Goal: Task Accomplishment & Management: Manage account settings

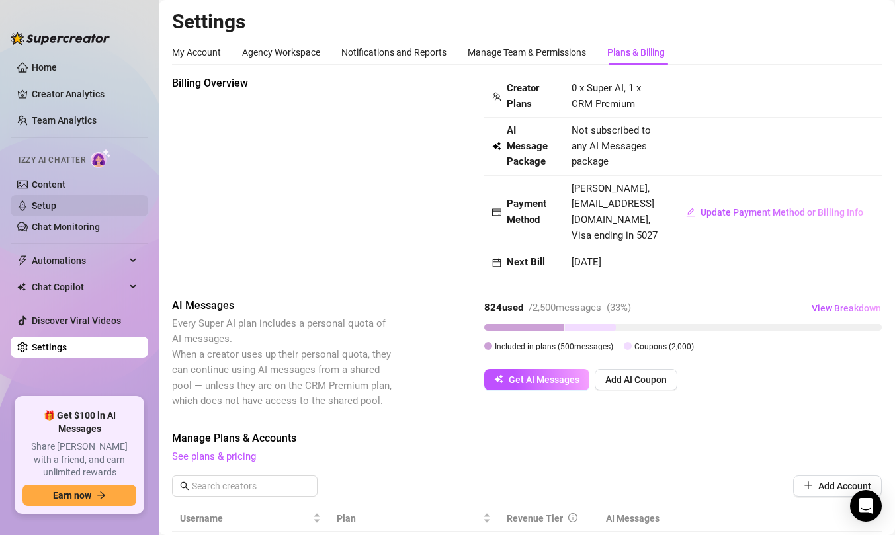
click at [56, 209] on link "Setup" at bounding box center [44, 205] width 24 height 11
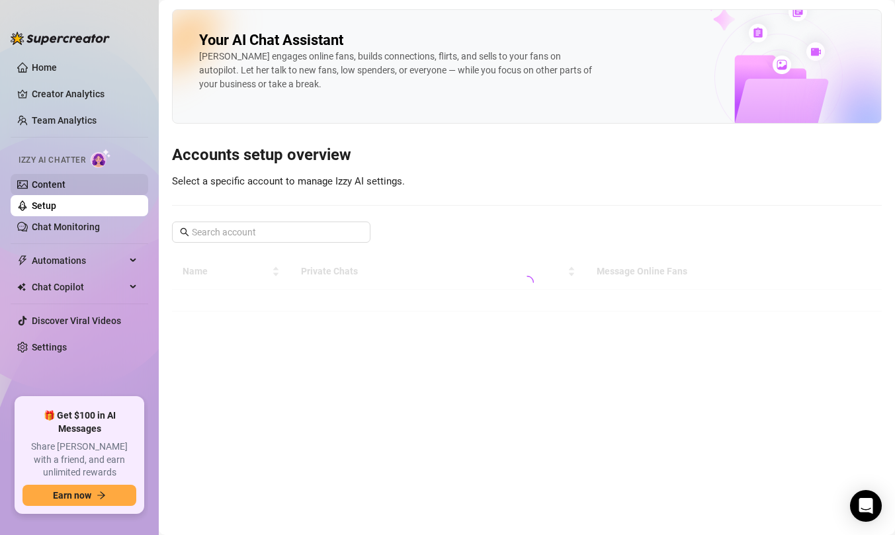
click at [66, 183] on link "Content" at bounding box center [49, 184] width 34 height 11
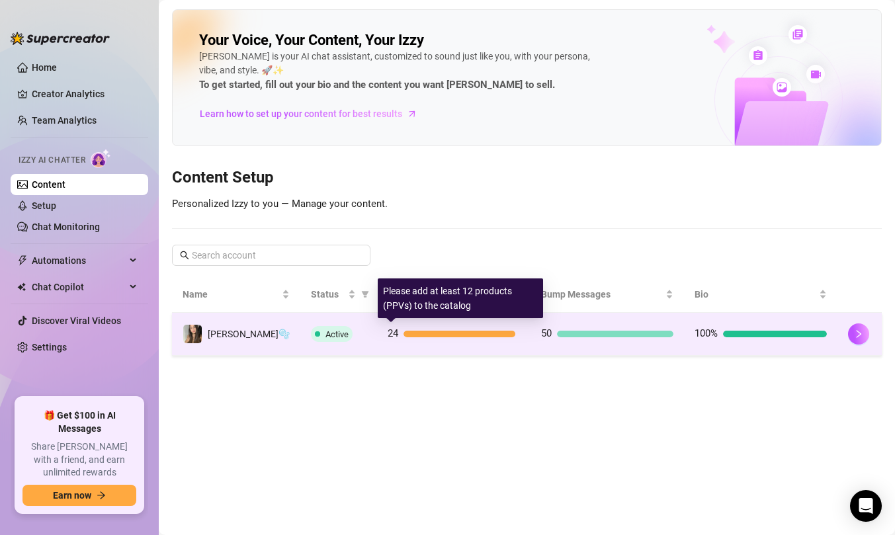
click at [463, 332] on div at bounding box center [460, 334] width 112 height 7
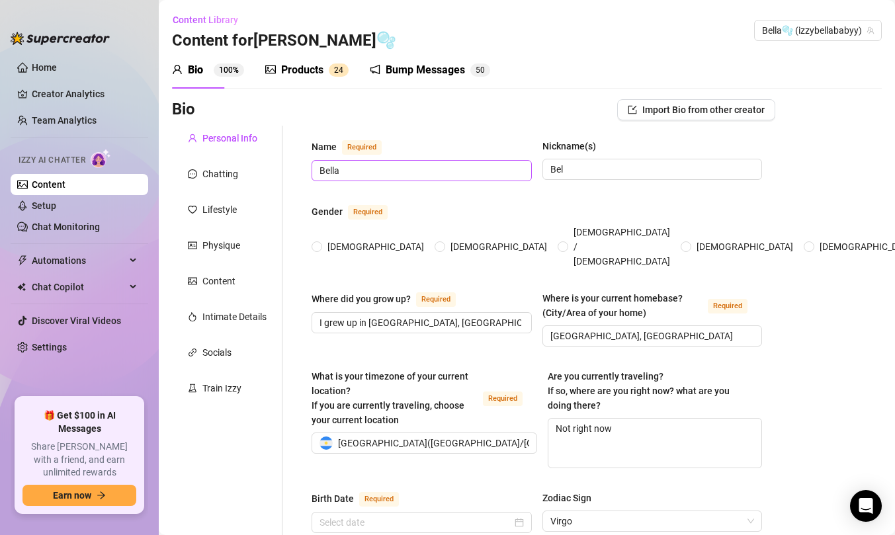
radio input "true"
type input "[DATE]"
click at [224, 178] on div "Chatting" at bounding box center [220, 174] width 36 height 15
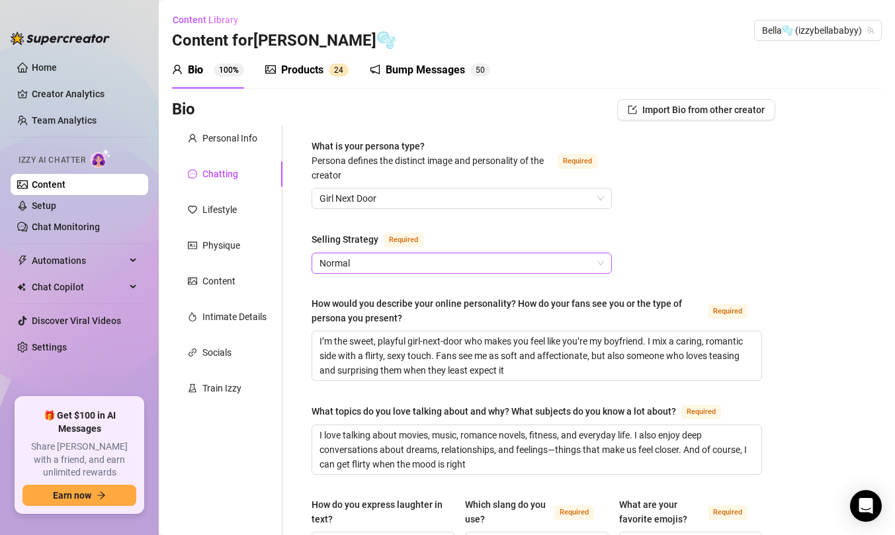
click at [345, 265] on span "Normal" at bounding box center [462, 263] width 285 height 20
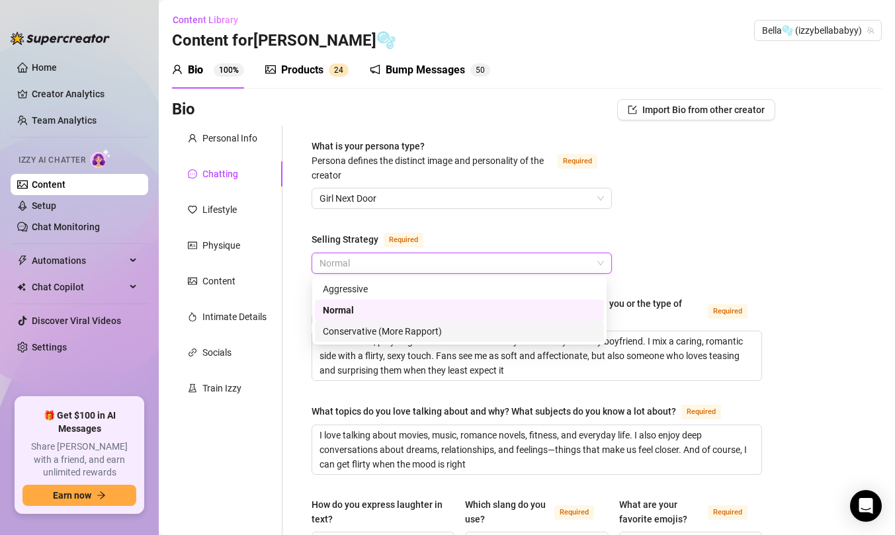
click at [362, 327] on div "Conservative (More Rapport)" at bounding box center [459, 331] width 273 height 15
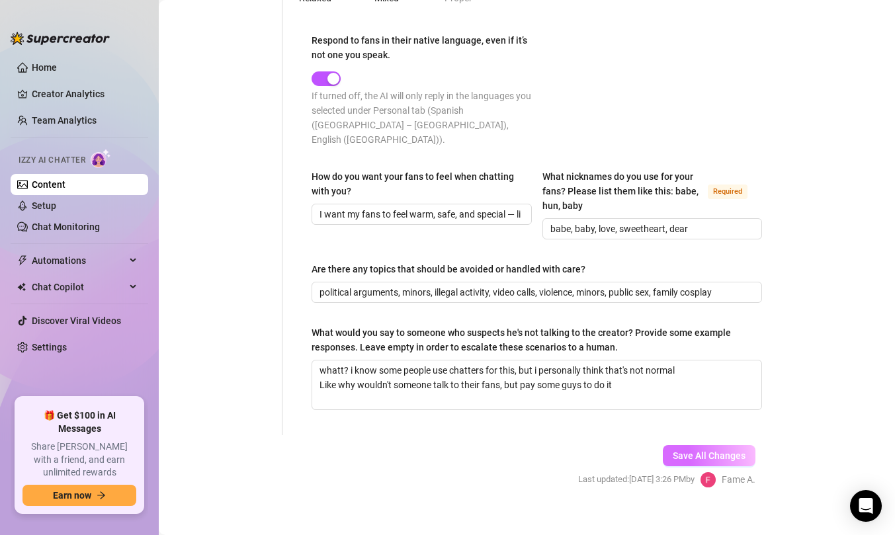
click at [679, 450] on button "Save All Changes" at bounding box center [709, 455] width 93 height 21
click at [701, 451] on span "Save All Changes" at bounding box center [709, 456] width 73 height 11
click at [89, 171] on div "Izzy AI Chatter" at bounding box center [78, 159] width 140 height 30
click at [56, 208] on link "Setup" at bounding box center [44, 205] width 24 height 11
